Goal: Transaction & Acquisition: Purchase product/service

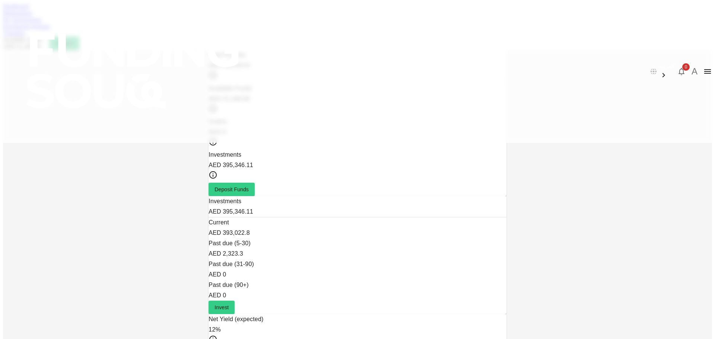
drag, startPoint x: 378, startPoint y: 143, endPoint x: 371, endPoint y: 147, distance: 7.8
click at [378, 301] on div "Invest" at bounding box center [358, 307] width 298 height 13
click at [33, 16] on link "Marketplace" at bounding box center [18, 13] width 30 height 6
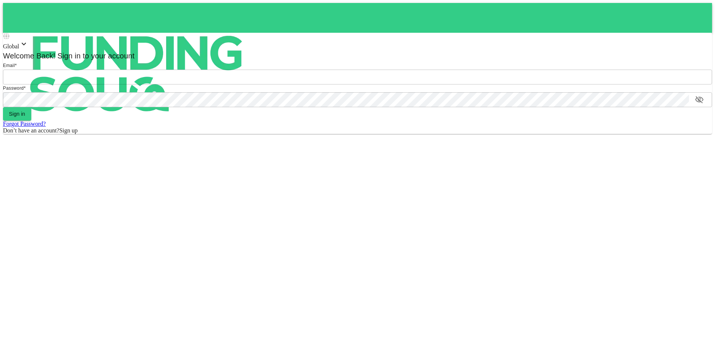
type input "[EMAIL_ADDRESS][DOMAIN_NAME]"
click at [31, 121] on button "Sign in" at bounding box center [17, 113] width 28 height 13
